Goal: Check status: Check status

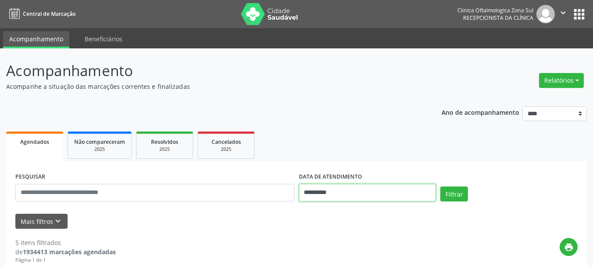
click at [332, 192] on input "**********" at bounding box center [367, 193] width 137 height 18
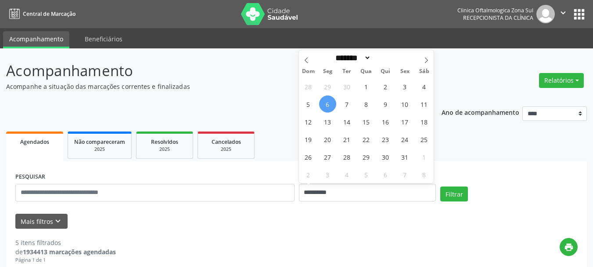
click at [330, 108] on span "6" at bounding box center [327, 103] width 17 height 17
type input "**********"
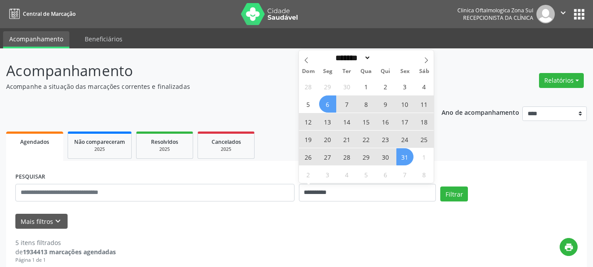
click at [413, 155] on span "31" at bounding box center [405, 156] width 17 height 17
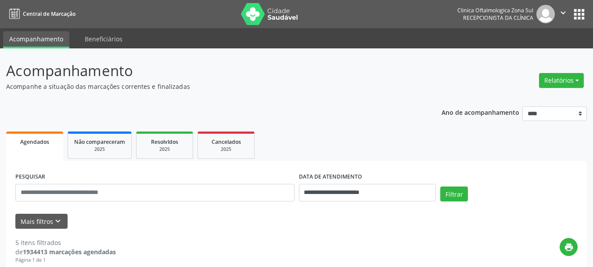
click at [451, 185] on div "**********" at bounding box center [296, 188] width 567 height 37
click at [58, 219] on icon "keyboard_arrow_down" at bounding box center [58, 221] width 10 height 10
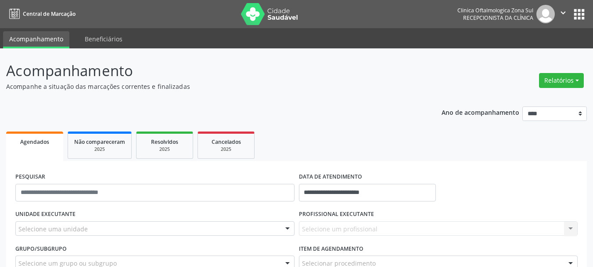
click at [73, 215] on label "UNIDADE EXECUTANTE" at bounding box center [45, 214] width 60 height 14
drag, startPoint x: 88, startPoint y: 225, endPoint x: 115, endPoint y: 228, distance: 27.0
click at [90, 226] on div "Selecione uma unidade" at bounding box center [154, 228] width 279 height 15
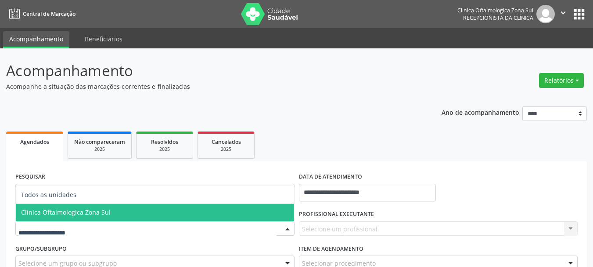
click at [128, 209] on span "Clinica Oftalmologica Zona Sul" at bounding box center [155, 212] width 278 height 18
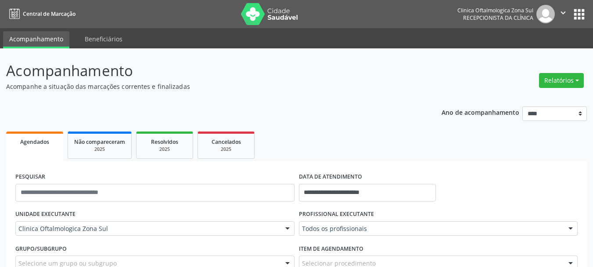
click at [354, 233] on div "Todos os profissionais" at bounding box center [438, 228] width 279 height 15
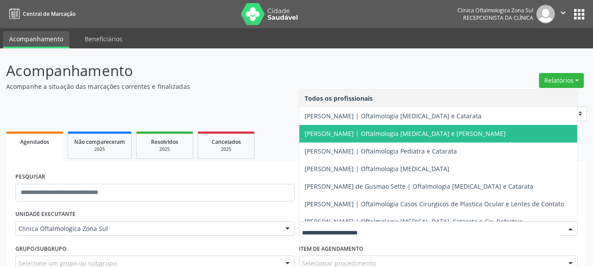
click at [335, 125] on span "[PERSON_NAME] | Oftalmologia [MEDICAL_DATA] e [PERSON_NAME]" at bounding box center [438, 134] width 278 height 18
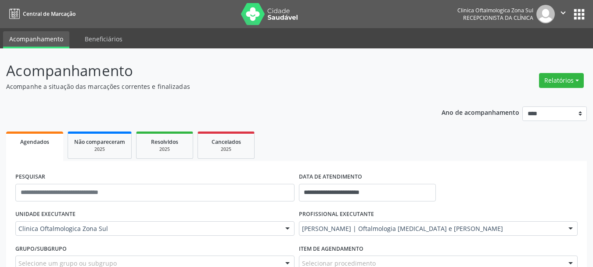
click at [344, 221] on div "[PERSON_NAME] | Oftalmologia [MEDICAL_DATA] e [PERSON_NAME]" at bounding box center [438, 228] width 279 height 15
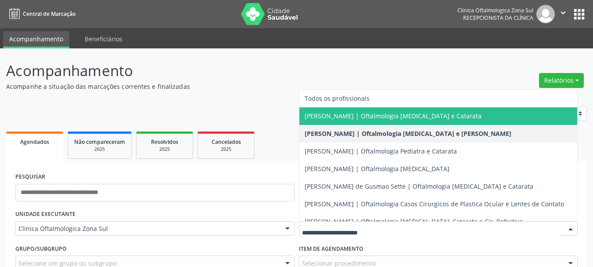
click at [356, 122] on span "[PERSON_NAME] | Oftalmologia [MEDICAL_DATA] e Catarata" at bounding box center [438, 116] width 278 height 18
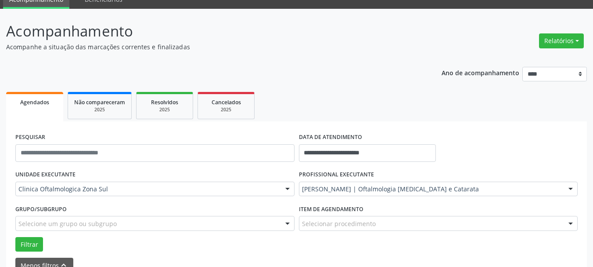
scroll to position [88, 0]
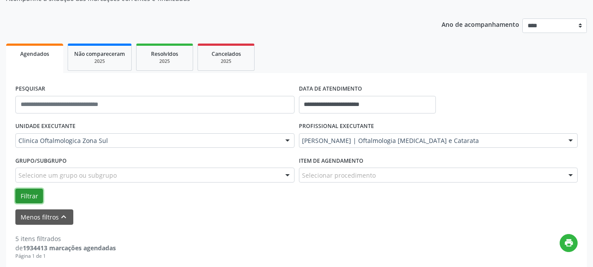
click at [25, 196] on button "Filtrar" at bounding box center [29, 195] width 28 height 15
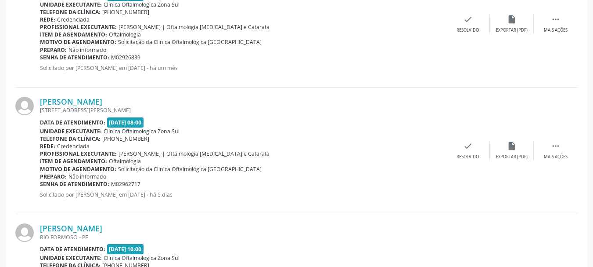
scroll to position [907, 0]
drag, startPoint x: 38, startPoint y: 94, endPoint x: 173, endPoint y: 102, distance: 135.5
click at [173, 102] on div "[PERSON_NAME] [STREET_ADDRESS][PERSON_NAME] Data de atendimento: [DATE] 08:00 U…" at bounding box center [296, 151] width 563 height 126
click at [175, 102] on div "[PERSON_NAME]" at bounding box center [243, 102] width 406 height 10
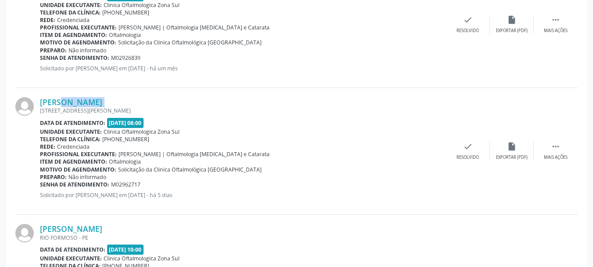
click at [175, 102] on div "[PERSON_NAME]" at bounding box center [243, 102] width 406 height 10
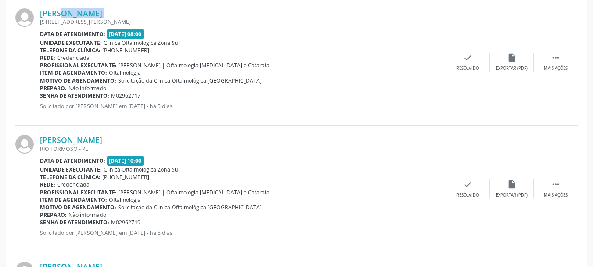
scroll to position [1039, 0]
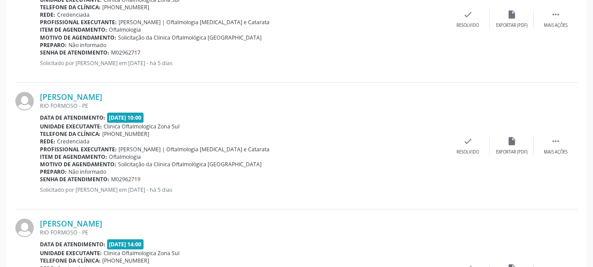
copy div "[PERSON_NAME]"
drag, startPoint x: 35, startPoint y: 95, endPoint x: 156, endPoint y: 86, distance: 121.6
click at [156, 86] on div "[PERSON_NAME] RIO FORMOSO - PE Data de atendimento: [DATE] 10:00 Unidade execut…" at bounding box center [296, 146] width 563 height 126
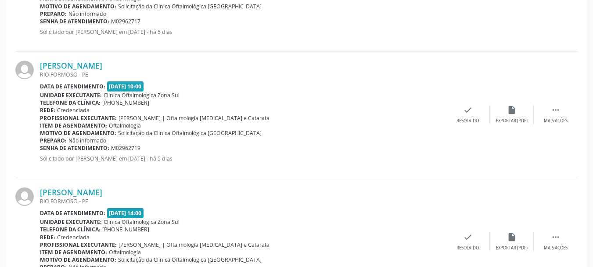
scroll to position [1123, 0]
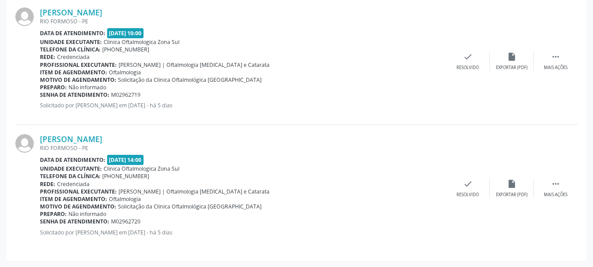
click at [120, 89] on div "Preparo: Não informado" at bounding box center [243, 86] width 406 height 7
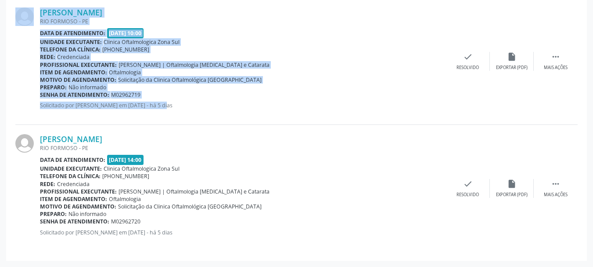
drag, startPoint x: 141, startPoint y: 99, endPoint x: 23, endPoint y: 96, distance: 117.7
click at [23, 96] on div "[PERSON_NAME] RIO FORMOSO - PE Data de atendimento: [DATE] 10:00 Unidade execut…" at bounding box center [296, 61] width 563 height 126
click at [28, 92] on div at bounding box center [27, 61] width 25 height 108
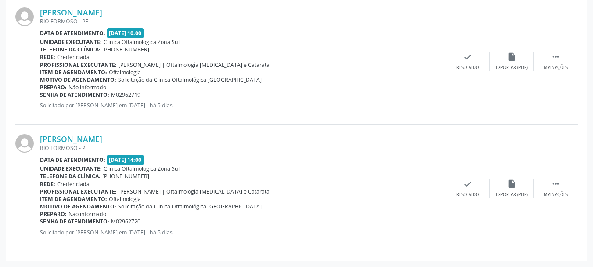
copy div "Senha de atendimento: M02962719"
drag, startPoint x: 41, startPoint y: 93, endPoint x: 153, endPoint y: 93, distance: 112.4
click at [153, 93] on div "Senha de atendimento: M02962719" at bounding box center [243, 94] width 406 height 7
copy div "[PERSON_NAME]"
drag, startPoint x: 38, startPoint y: 138, endPoint x: 168, endPoint y: 135, distance: 130.0
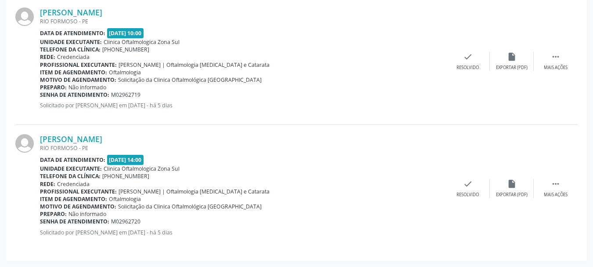
click at [168, 135] on div "[PERSON_NAME] RIO FORMOSO - PE Data de atendimento: [DATE] 14:00 Unidade execut…" at bounding box center [296, 188] width 563 height 126
copy div "Senha de atendimento: M02962720"
drag, startPoint x: 148, startPoint y: 218, endPoint x: 40, endPoint y: 223, distance: 108.1
click at [40, 223] on div "Senha de atendimento: M02962720" at bounding box center [243, 220] width 406 height 7
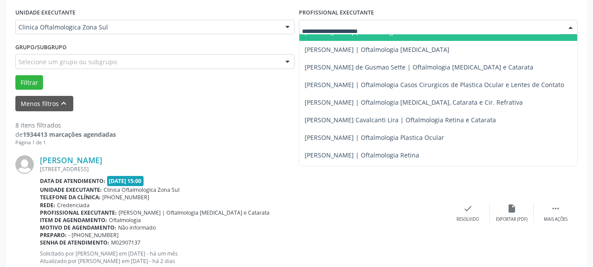
scroll to position [86, 0]
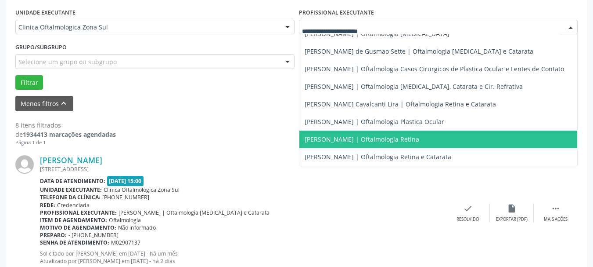
click at [338, 135] on span "[PERSON_NAME] | Oftalmologia Retina" at bounding box center [362, 139] width 115 height 8
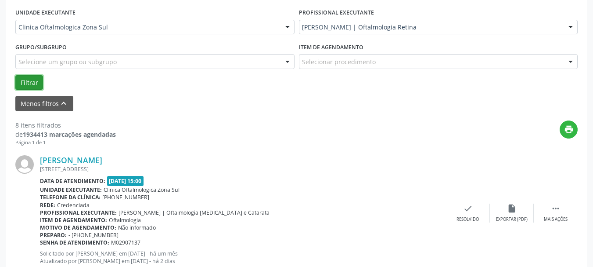
click at [30, 76] on button "Filtrar" at bounding box center [29, 82] width 28 height 15
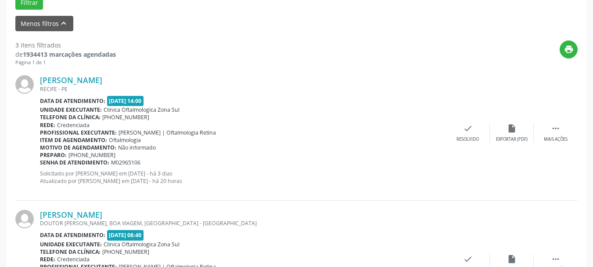
scroll to position [289, 0]
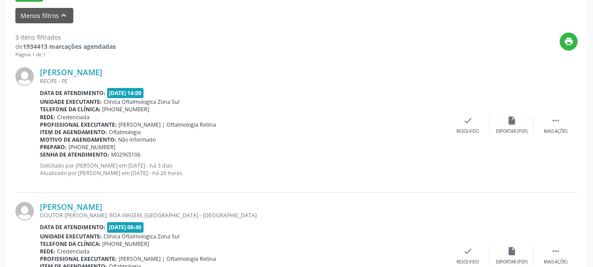
drag, startPoint x: 36, startPoint y: 74, endPoint x: 186, endPoint y: 72, distance: 150.2
click at [186, 72] on div "[PERSON_NAME] [GEOGRAPHIC_DATA] - [GEOGRAPHIC_DATA] Data de atendimento: [DATE]…" at bounding box center [296, 125] width 563 height 134
copy div "[PERSON_NAME]"
copy div "Senha de atendimento: M02965106"
drag, startPoint x: 141, startPoint y: 155, endPoint x: 40, endPoint y: 154, distance: 101.0
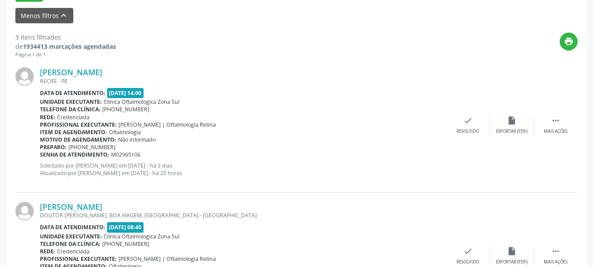
click at [40, 154] on div "Senha de atendimento: M02965106" at bounding box center [243, 154] width 406 height 7
click at [87, 74] on link "[PERSON_NAME]" at bounding box center [71, 72] width 62 height 10
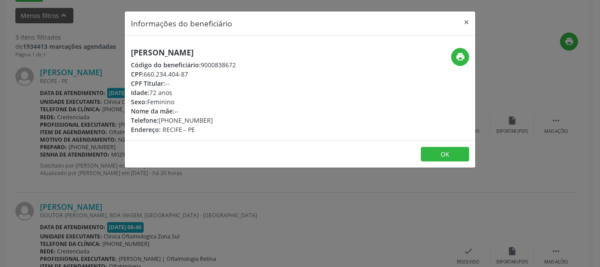
copy div "660.234.404-87"
drag, startPoint x: 146, startPoint y: 74, endPoint x: 210, endPoint y: 73, distance: 64.1
click at [210, 73] on div "CPF: 660.234.404-87" at bounding box center [183, 73] width 105 height 9
click at [167, 116] on div "Telefone: [PHONE_NUMBER]" at bounding box center [183, 119] width 105 height 9
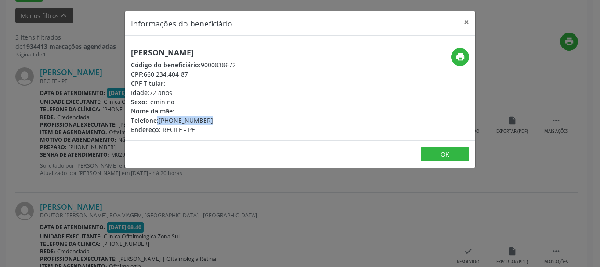
click at [167, 116] on div "Telefone: [PHONE_NUMBER]" at bounding box center [183, 119] width 105 height 9
click at [162, 122] on div "Telefone: [PHONE_NUMBER]" at bounding box center [183, 119] width 105 height 9
drag, startPoint x: 160, startPoint y: 119, endPoint x: 220, endPoint y: 117, distance: 60.7
click at [220, 117] on div "Telefone: [PHONE_NUMBER]" at bounding box center [183, 119] width 105 height 9
copy div "[PHONE_NUMBER]"
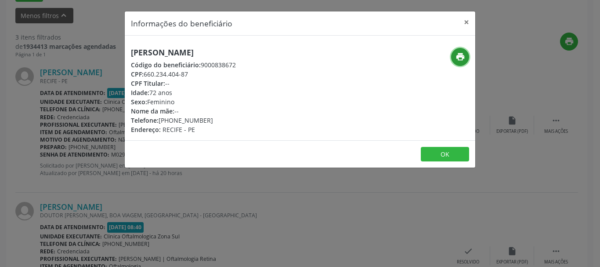
click at [462, 65] on button "print" at bounding box center [460, 57] width 18 height 18
click at [465, 20] on button "×" at bounding box center [467, 22] width 18 height 22
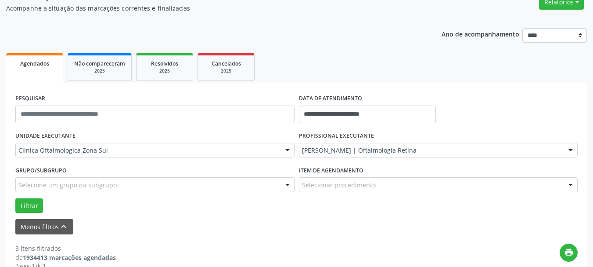
scroll to position [0, 0]
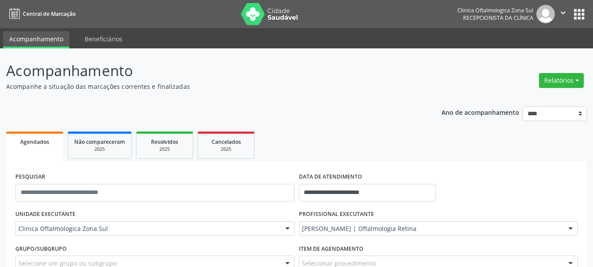
click at [570, 10] on button "" at bounding box center [563, 14] width 17 height 18
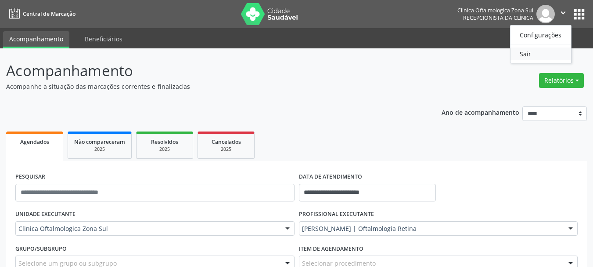
click at [551, 58] on link "Sair" at bounding box center [541, 53] width 61 height 12
